Goal: Find specific page/section: Find specific page/section

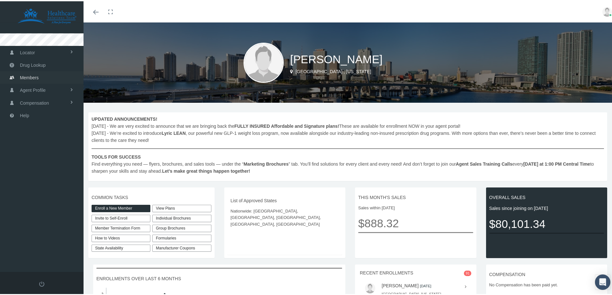
click at [27, 78] on span "Members" at bounding box center [29, 76] width 19 height 12
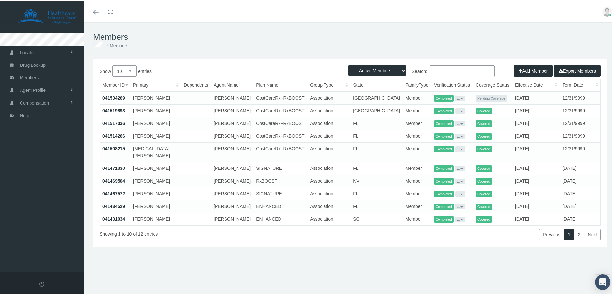
click at [118, 99] on link "041534269" at bounding box center [113, 96] width 22 height 5
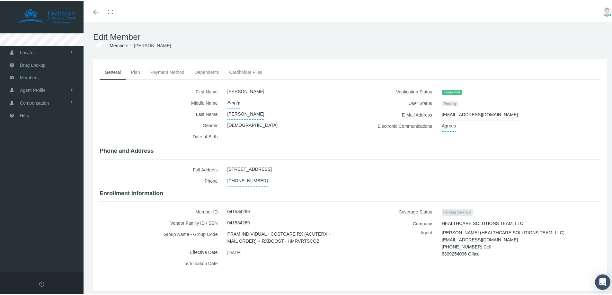
click at [251, 70] on link "Cardholder Files" at bounding box center [245, 71] width 43 height 14
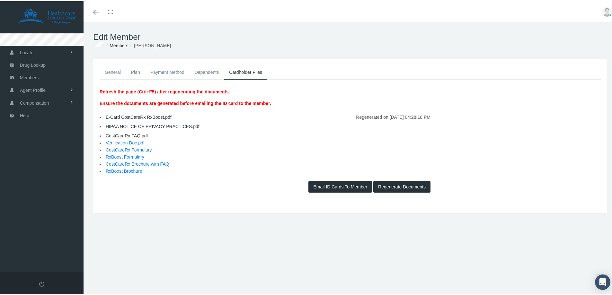
click at [127, 117] on link "E-Card CostCareRx RxBoost.pdf" at bounding box center [139, 115] width 66 height 5
